Goal: Task Accomplishment & Management: Use online tool/utility

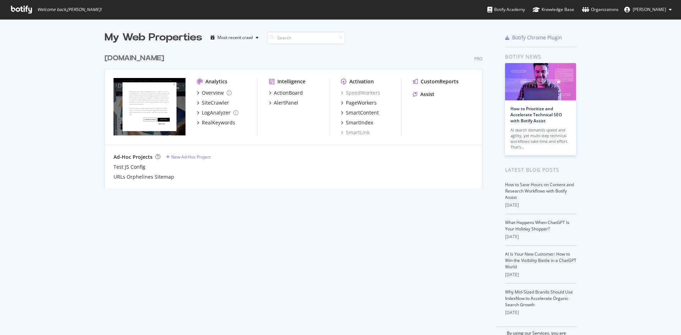
scroll to position [330, 671]
click at [348, 103] on div "PageWorkers" at bounding box center [361, 102] width 31 height 7
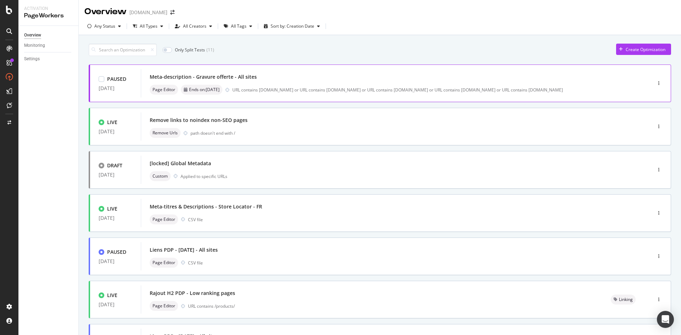
click at [315, 88] on div "URL contains [DOMAIN_NAME] or URL contains [DOMAIN_NAME] or URL contains [DOMAI…" at bounding box center [426, 90] width 389 height 6
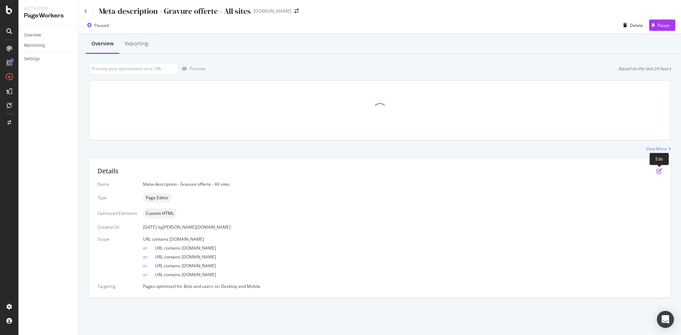
click at [658, 172] on icon "pen-to-square" at bounding box center [660, 171] width 6 height 6
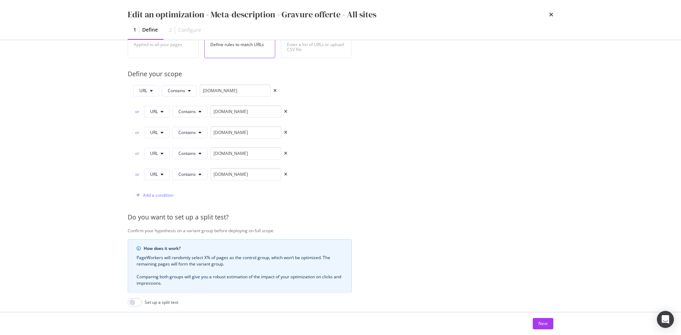
scroll to position [240, 0]
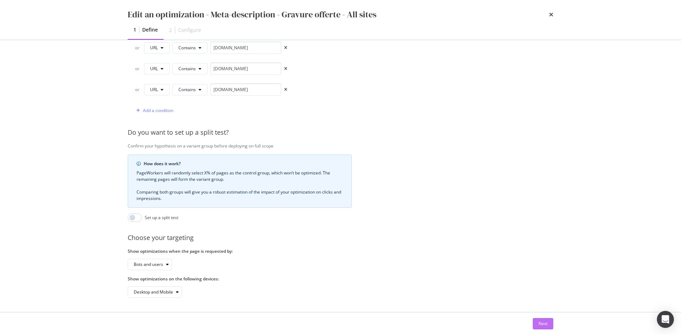
click at [539, 325] on div "Next" at bounding box center [543, 324] width 9 height 6
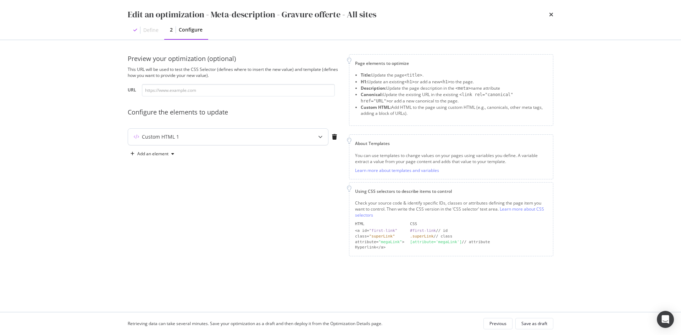
click at [255, 138] on div "Custom HTML 1" at bounding box center [214, 136] width 172 height 7
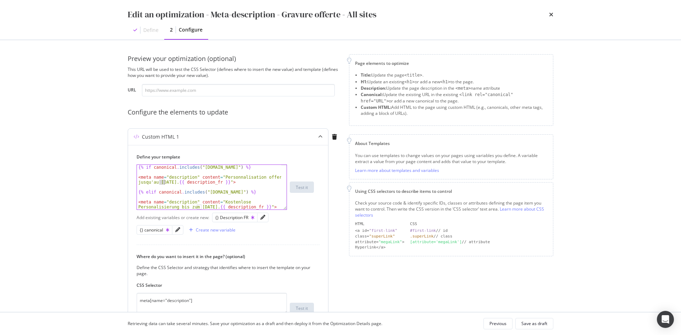
click at [163, 183] on div "{% if canonical . includes ( "[DOMAIN_NAME]" ) %} < meta name = "description" c…" at bounding box center [209, 192] width 144 height 55
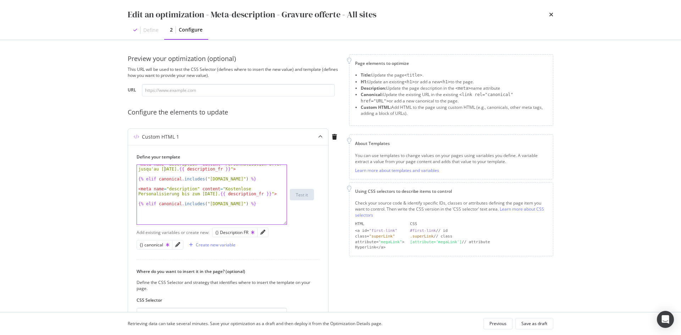
scroll to position [14, 0]
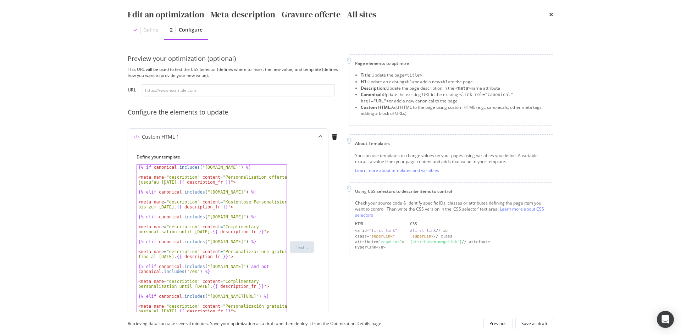
drag, startPoint x: 283, startPoint y: 208, endPoint x: 284, endPoint y: 328, distance: 119.9
click at [284, 328] on div "Edit an optimization - Meta-description - Gravure offerte - All sites Define 2 …" at bounding box center [340, 167] width 681 height 335
drag, startPoint x: 161, startPoint y: 209, endPoint x: 158, endPoint y: 209, distance: 3.6
click at [158, 209] on div "{% if canonical . includes ( "[DOMAIN_NAME]" ) %} < meta name = "description" c…" at bounding box center [212, 252] width 150 height 175
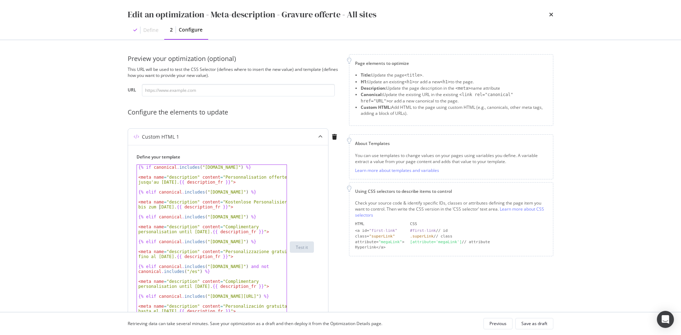
scroll to position [0, 14]
drag, startPoint x: 191, startPoint y: 233, endPoint x: 194, endPoint y: 232, distance: 3.6
click at [194, 232] on div "{% if canonical . includes ( "[DOMAIN_NAME]" ) %} < meta name = "description" c…" at bounding box center [212, 252] width 150 height 175
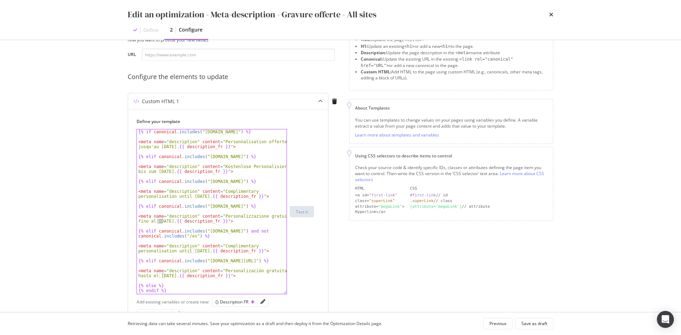
drag, startPoint x: 158, startPoint y: 224, endPoint x: 162, endPoint y: 222, distance: 4.3
click at [162, 222] on div "{% if canonical . includes ( "[DOMAIN_NAME]" ) %} < meta name = "description" c…" at bounding box center [212, 216] width 150 height 175
click at [194, 251] on div "{% if canonical . includes ( "[DOMAIN_NAME]" ) %} < meta name = "description" c…" at bounding box center [212, 216] width 150 height 175
drag, startPoint x: 160, startPoint y: 277, endPoint x: 164, endPoint y: 277, distance: 3.9
click at [164, 277] on div "{% if canonical . includes ( "[DOMAIN_NAME]" ) %} < meta name = "description" c…" at bounding box center [212, 216] width 150 height 175
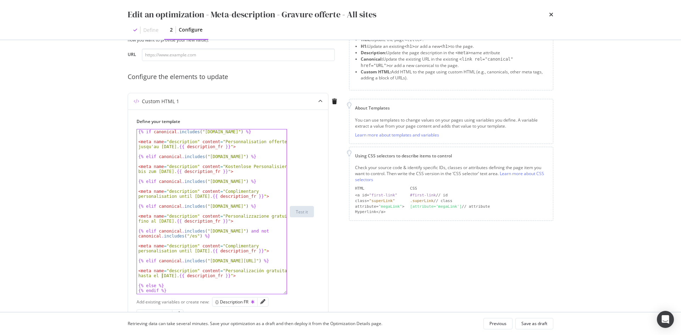
scroll to position [0, 13]
type textarea "<meta name="description" content="Personalización gratuita hasta el [DATE]. {{ …"
click at [317, 267] on div "Define your template <meta name="description" content="Personalización gratuita…" at bounding box center [228, 207] width 183 height 176
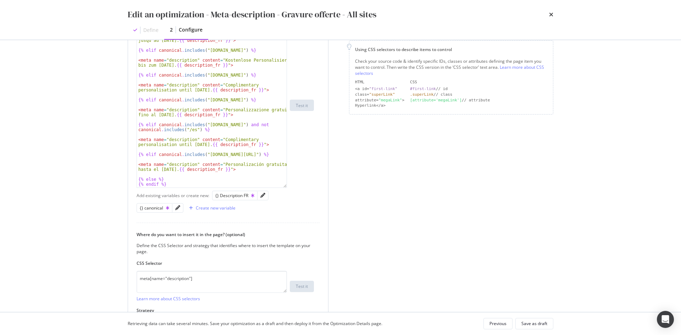
scroll to position [197, 0]
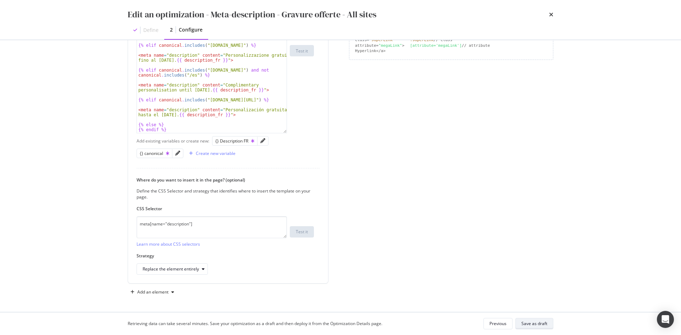
click at [533, 324] on div "Save as draft" at bounding box center [535, 324] width 26 height 6
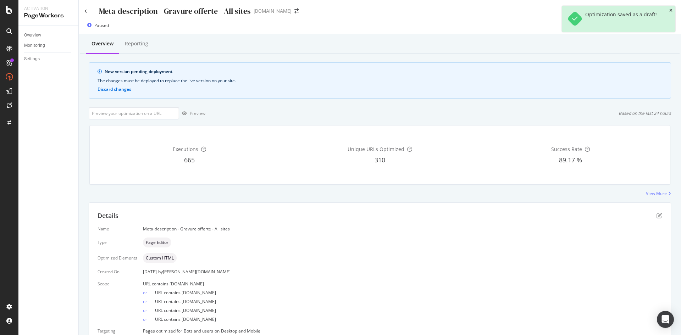
click at [671, 11] on icon "close toast" at bounding box center [670, 11] width 3 height 4
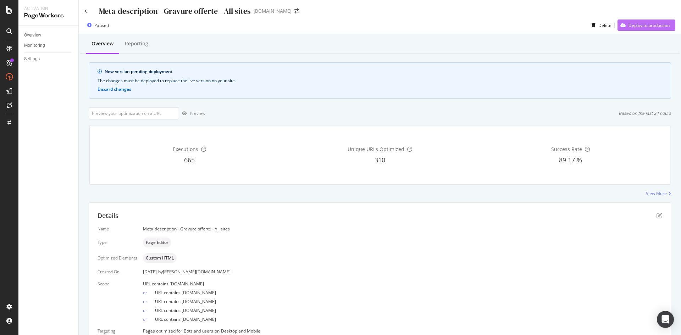
click at [651, 27] on div "Deploy to production" at bounding box center [649, 25] width 41 height 6
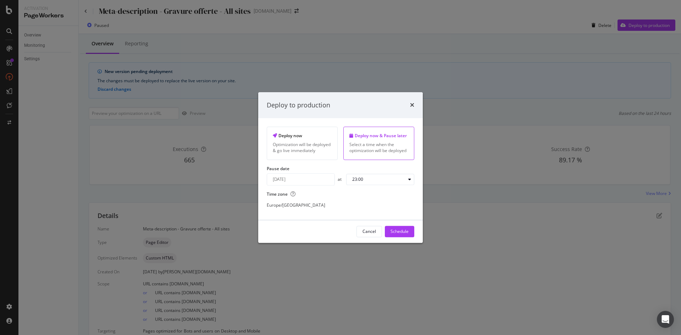
click at [318, 183] on div "[DATE] Navigate forward to interact with the calendar and select a date. Press …" at bounding box center [301, 179] width 68 height 12
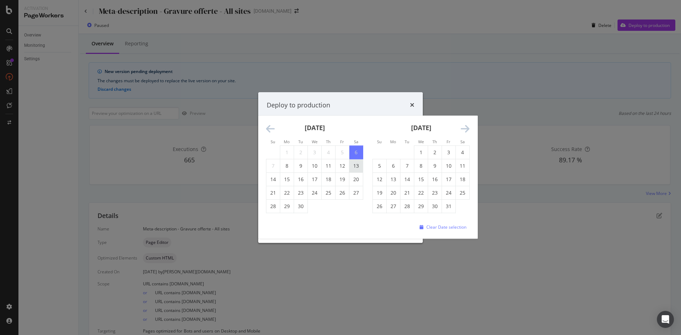
click at [358, 172] on td "13" at bounding box center [356, 165] width 14 height 13
type input "[DATE]"
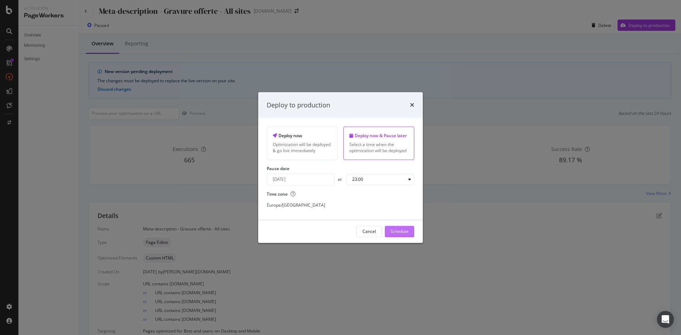
click at [400, 232] on div "Schedule" at bounding box center [400, 232] width 18 height 6
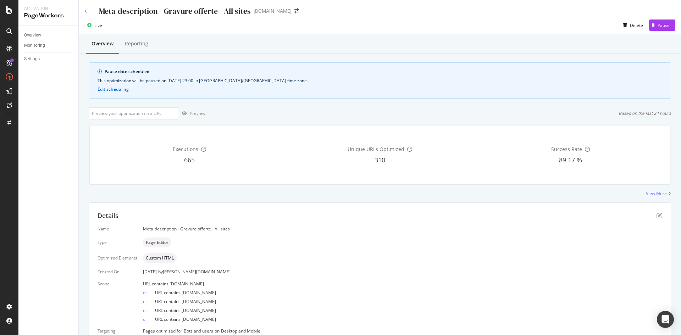
click at [86, 11] on icon at bounding box center [85, 11] width 3 height 4
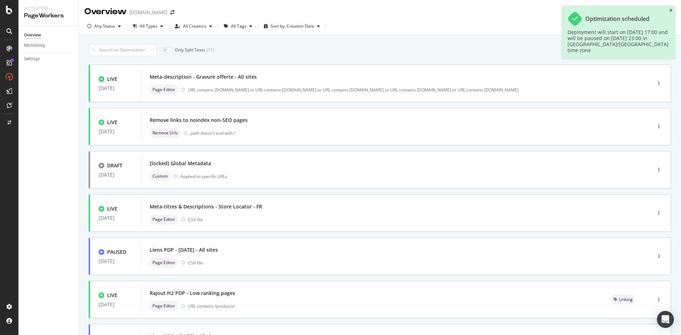
click at [671, 11] on icon "close toast" at bounding box center [670, 11] width 3 height 4
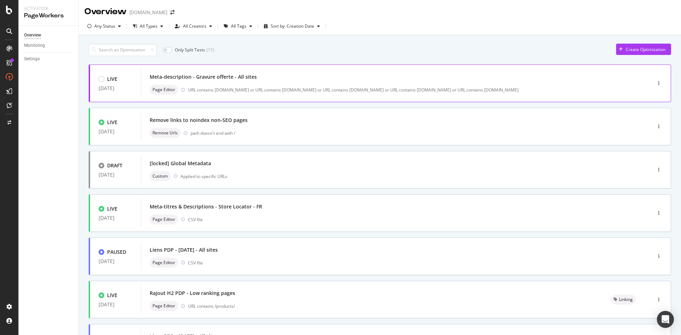
click at [320, 86] on div "Page Editor URL contains [DOMAIN_NAME] or URL contains [DOMAIN_NAME] or URL con…" at bounding box center [386, 90] width 472 height 10
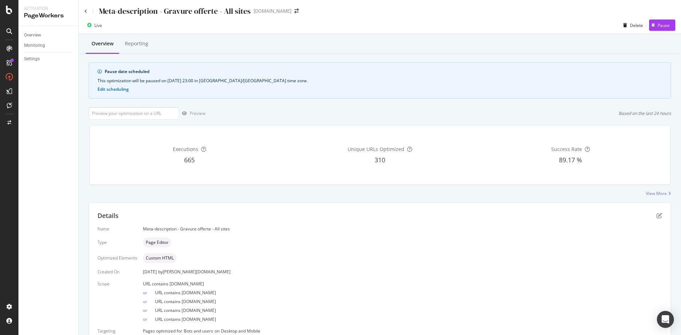
scroll to position [33, 0]
